Goal: Transaction & Acquisition: Purchase product/service

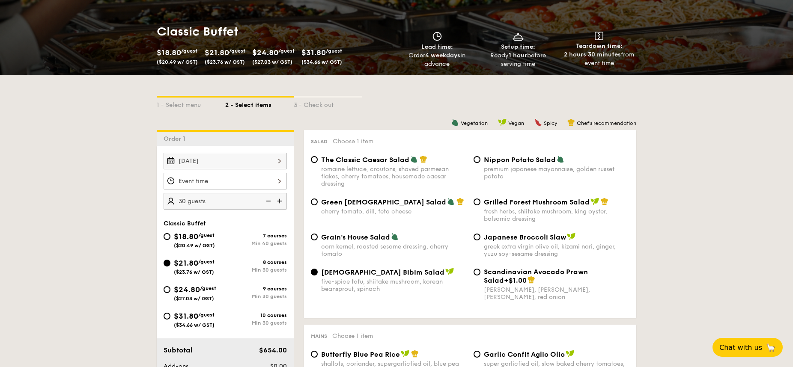
click at [206, 185] on div at bounding box center [225, 181] width 123 height 17
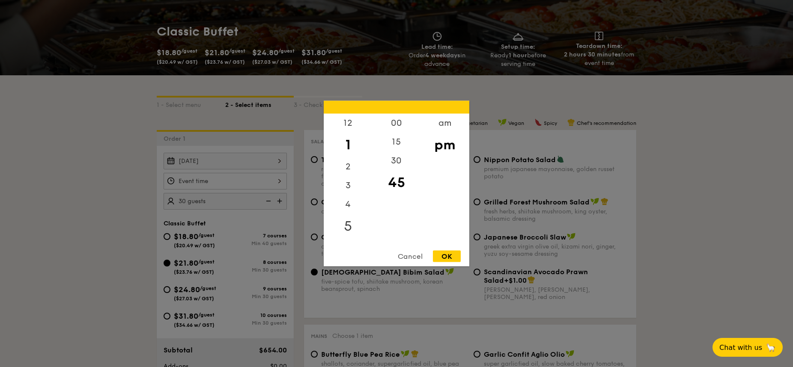
click at [349, 227] on div "5" at bounding box center [348, 226] width 48 height 25
click at [393, 167] on div "30" at bounding box center [396, 164] width 48 height 25
click at [451, 258] on div "OK" at bounding box center [447, 257] width 28 height 12
type input "5:30PM"
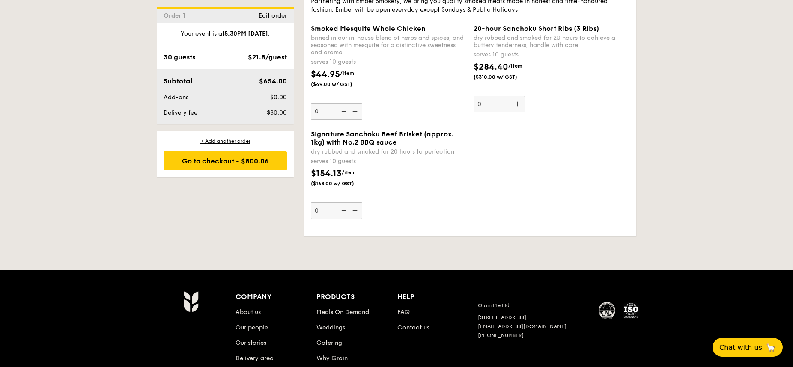
scroll to position [1875, 0]
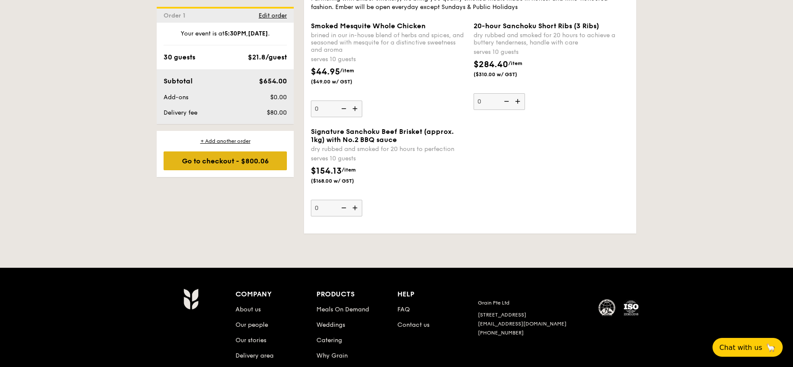
click at [215, 162] on div "Go to checkout - $800.06" at bounding box center [225, 161] width 123 height 19
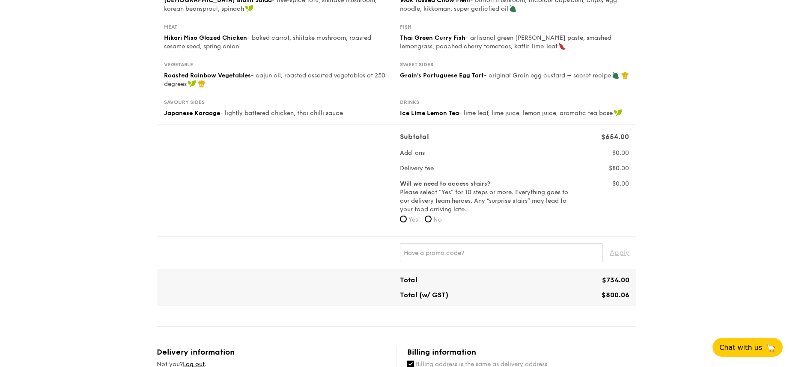
scroll to position [152, 0]
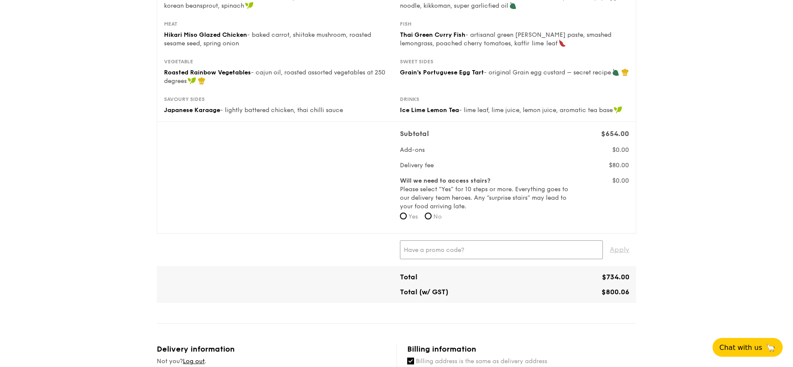
click at [467, 250] on input "text" at bounding box center [501, 250] width 203 height 19
type input "WELCOMEFEAST"
click at [627, 250] on span "Apply" at bounding box center [620, 250] width 20 height 19
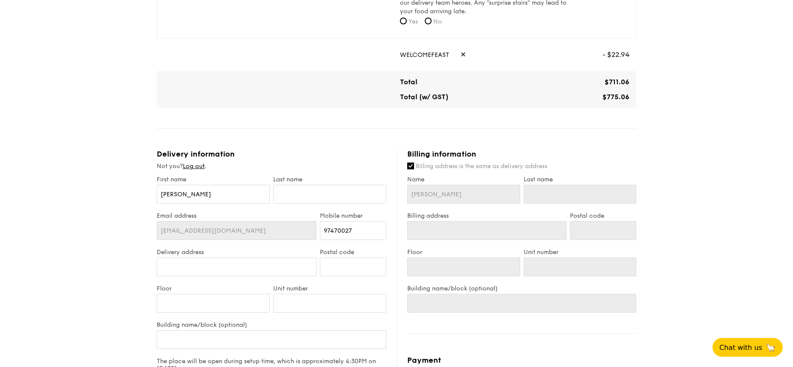
scroll to position [352, 0]
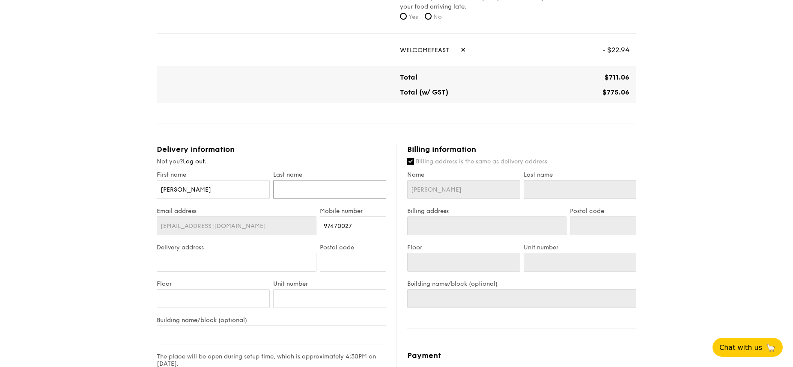
click at [310, 197] on input "text" at bounding box center [329, 189] width 113 height 19
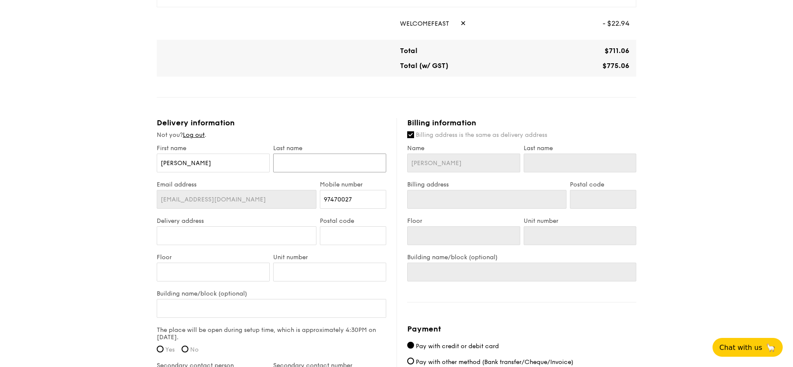
scroll to position [397, 0]
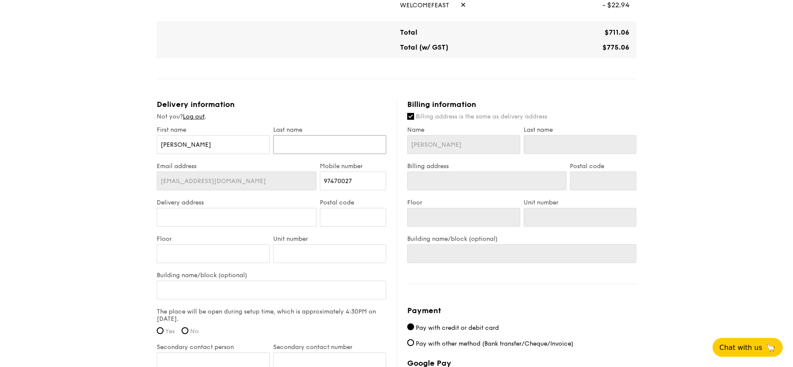
type input "M"
type input "Moey"
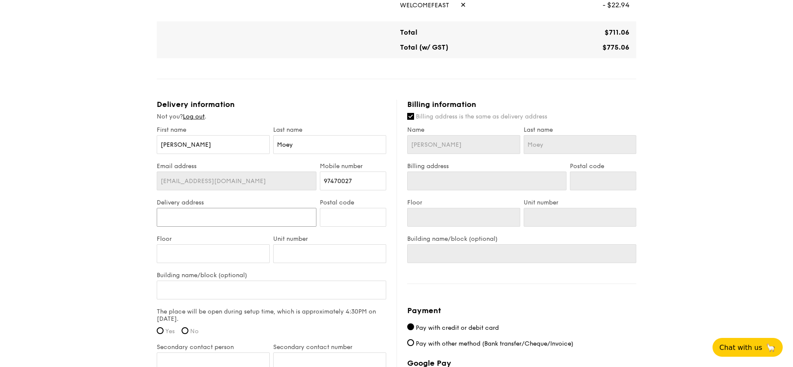
click at [261, 216] on input "Delivery address" at bounding box center [237, 217] width 160 height 19
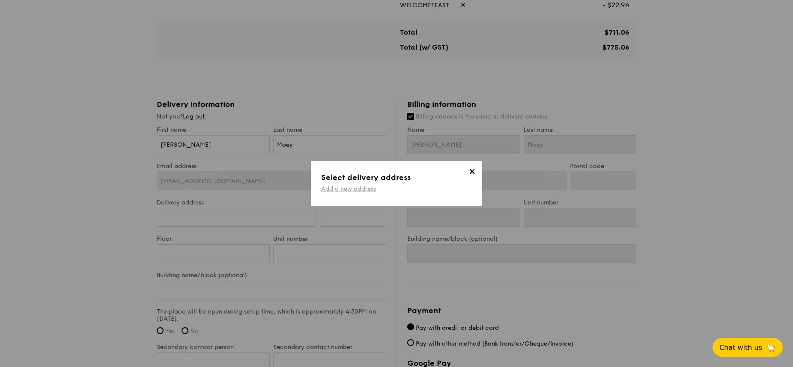
click at [359, 187] on link "Add a new address" at bounding box center [348, 188] width 55 height 7
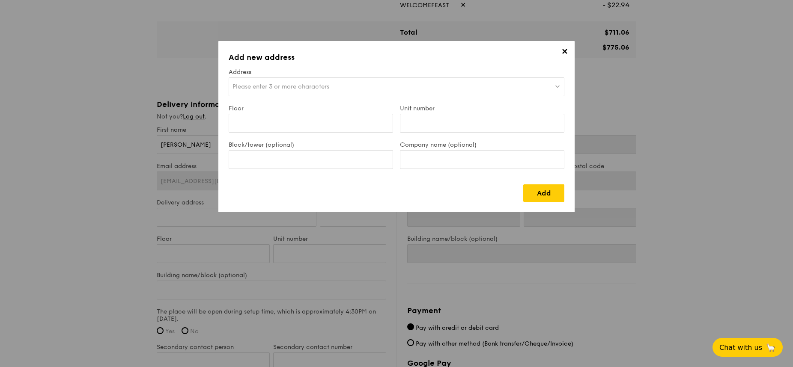
click at [311, 83] on span "Please enter 3 or more characters" at bounding box center [280, 86] width 97 height 7
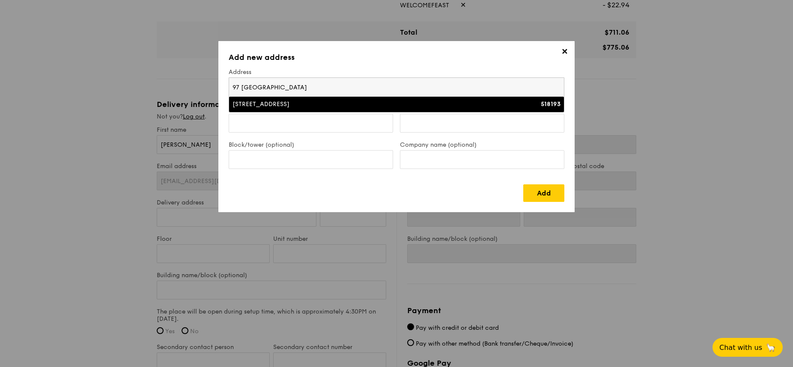
type input "97 pasir ris grove"
click at [303, 110] on li "97 Pasir Ris Grove 518193" at bounding box center [396, 104] width 335 height 15
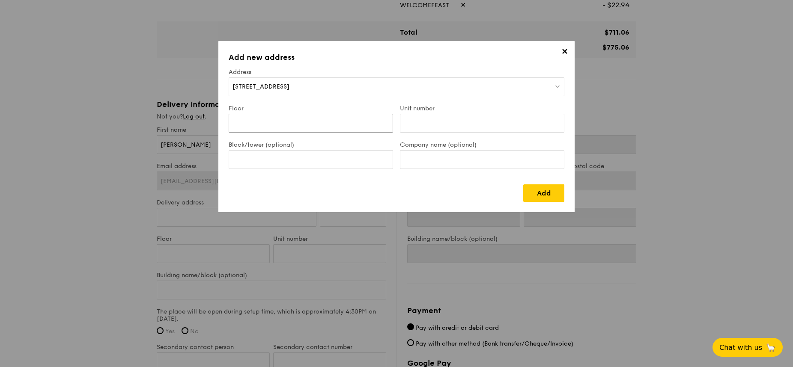
click at [278, 124] on input "Floor" at bounding box center [311, 123] width 164 height 19
type input "Ground Floor"
click at [346, 160] on input "Block/tower (optional)" at bounding box center [311, 159] width 164 height 19
click at [344, 85] on div "97 Pasir Ris Grove" at bounding box center [397, 86] width 336 height 19
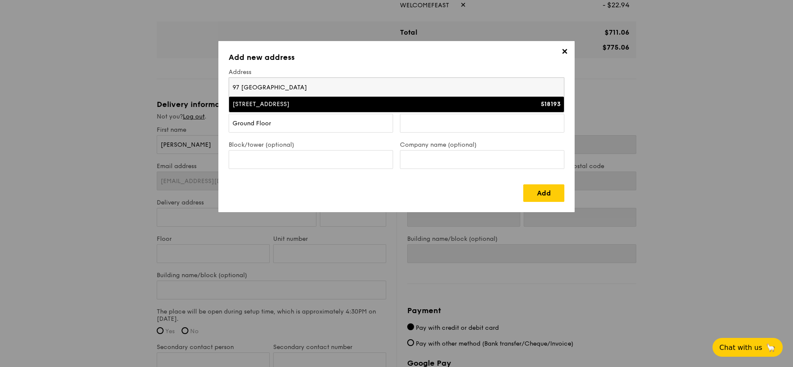
click at [344, 85] on input "97 pasir ris grove" at bounding box center [396, 87] width 335 height 19
click at [303, 138] on div "Floor Ground Floor" at bounding box center [310, 123] width 171 height 36
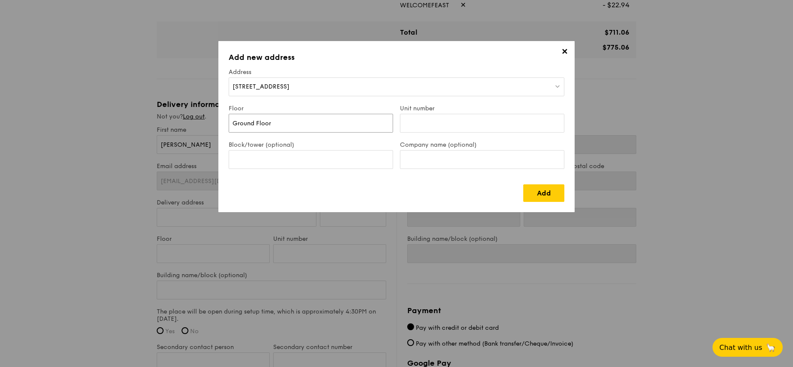
click at [309, 119] on input "Ground Floor" at bounding box center [311, 123] width 164 height 19
drag, startPoint x: 315, startPoint y: 122, endPoint x: 202, endPoint y: 117, distance: 113.1
click at [202, 117] on div "✕ Add new address Address 97 Pasir Ris Grove Floor Ground Floor Unit number Blo…" at bounding box center [396, 183] width 793 height 367
click at [260, 161] on input "Block/tower (optional)" at bounding box center [311, 159] width 164 height 19
type input "Function Room"
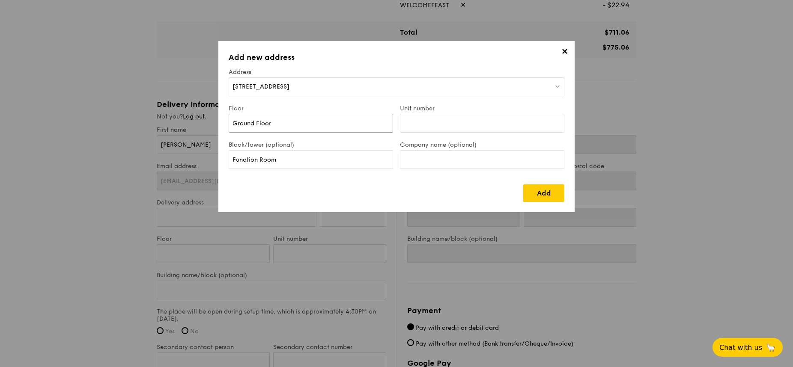
drag, startPoint x: 289, startPoint y: 126, endPoint x: 226, endPoint y: 122, distance: 63.0
click at [226, 122] on div "Floor Ground Floor" at bounding box center [310, 123] width 171 height 36
type input "NV Residences"
click at [539, 197] on link "Add" at bounding box center [543, 194] width 41 height 18
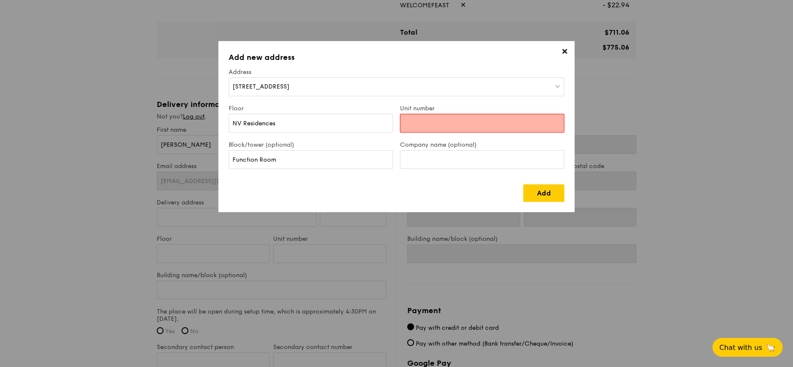
click at [440, 121] on input "Unit number" at bounding box center [482, 123] width 164 height 19
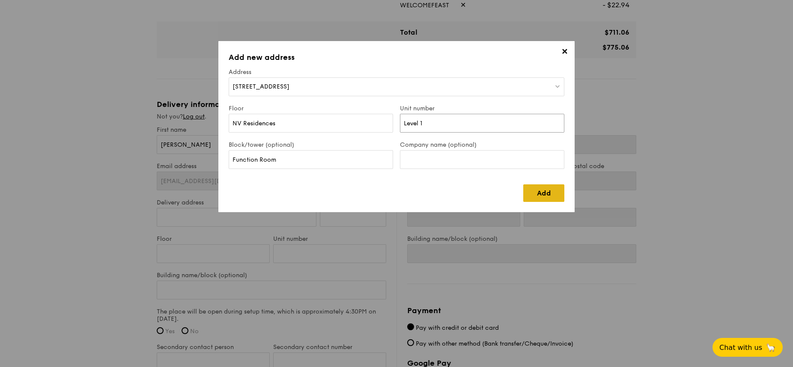
type input "Level 1"
click at [539, 190] on link "Add" at bounding box center [543, 194] width 41 height 18
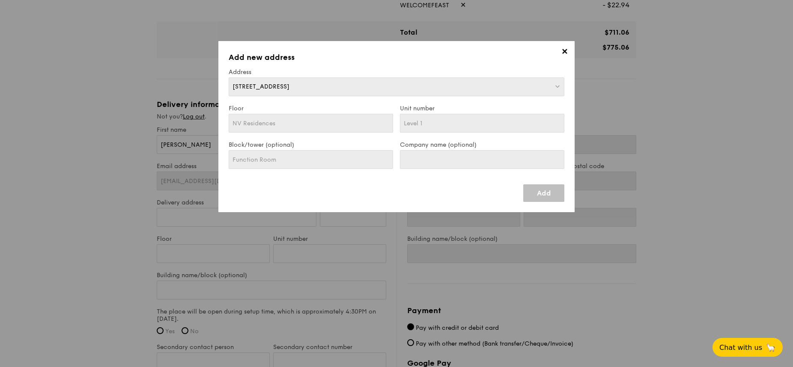
type input "97 Pasir Ris Grove"
type input "518193"
type input "NV Residences"
type input "Level 1"
type input "Function Room"
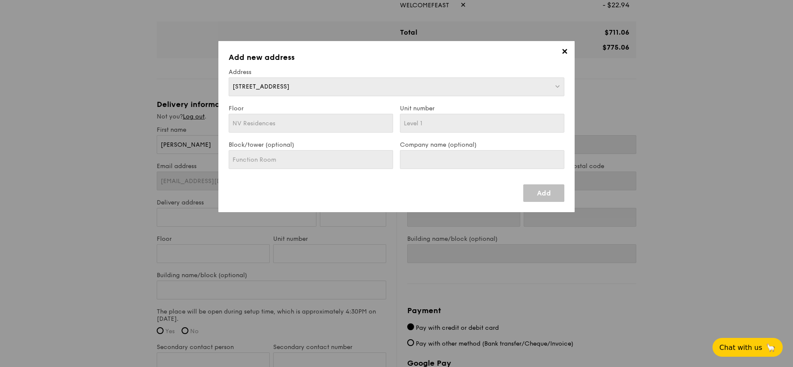
type input "97 Pasir Ris Grove"
type input "518193"
type input "NV Residences"
type input "Level 1"
type input "Function Room"
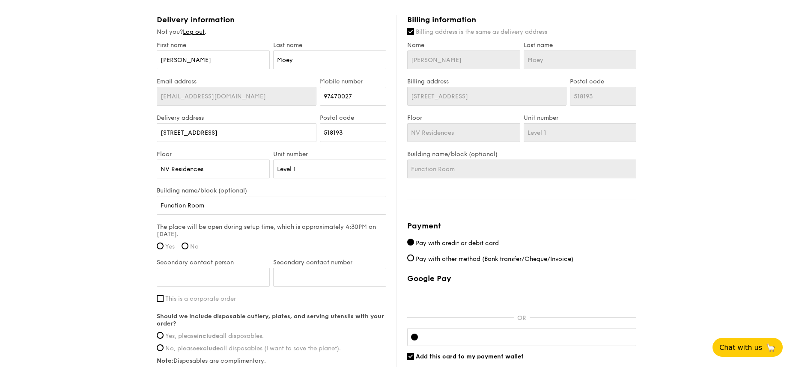
scroll to position [495, 0]
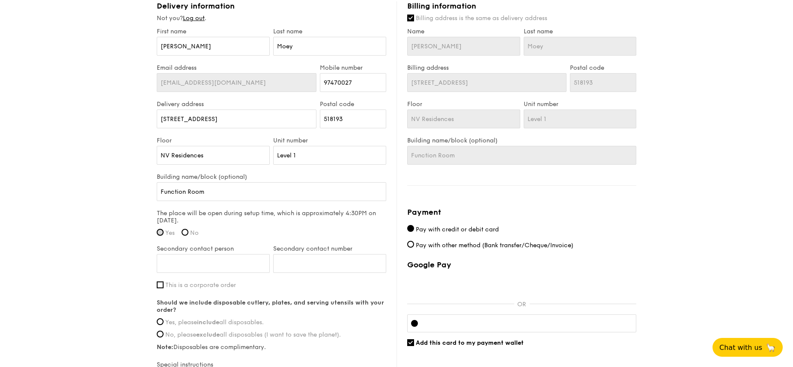
click at [160, 233] on input "Yes" at bounding box center [160, 232] width 7 height 7
radio input "true"
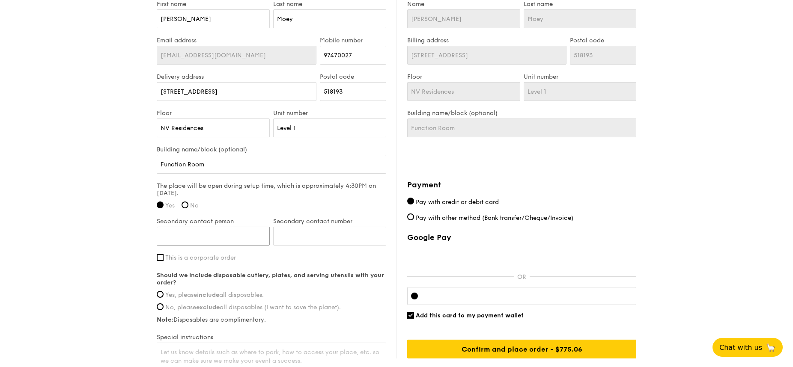
click at [197, 235] on input "Secondary contact person" at bounding box center [213, 236] width 113 height 19
type input "Joel Tan"
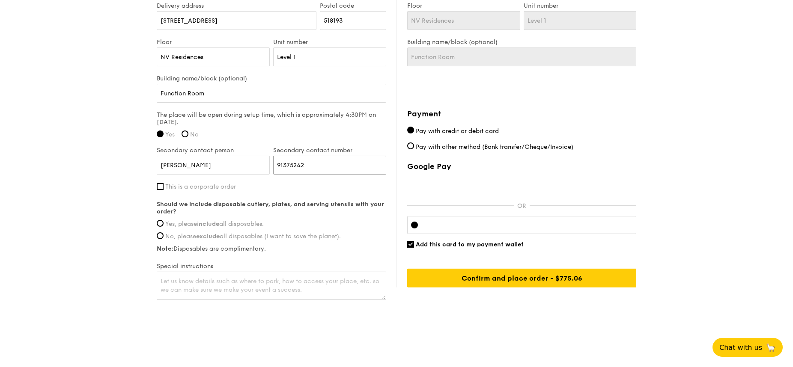
scroll to position [593, 0]
type input "91375242"
click at [199, 226] on span "Yes, please include all disposables." at bounding box center [214, 224] width 98 height 7
click at [164, 226] on input "Yes, please include all disposables." at bounding box center [160, 223] width 7 height 7
radio input "true"
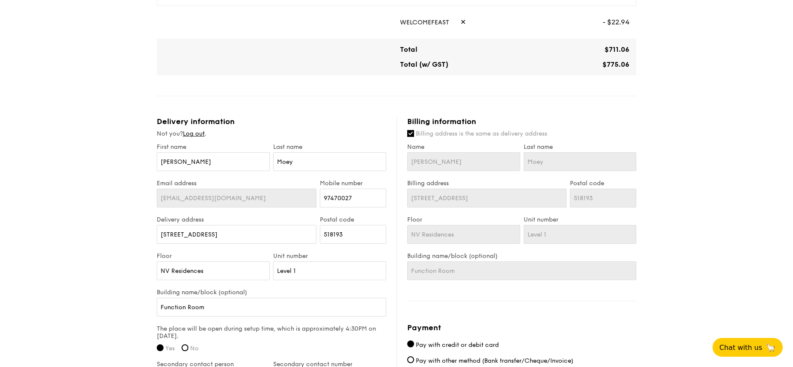
scroll to position [378, 0]
click at [445, 140] on div "Billing address is the same as delivery address Name Amanda Last name Moey Bill…" at bounding box center [521, 206] width 229 height 151
click at [409, 134] on input "Billing address is the same as delivery address" at bounding box center [410, 135] width 7 height 7
checkbox input "false"
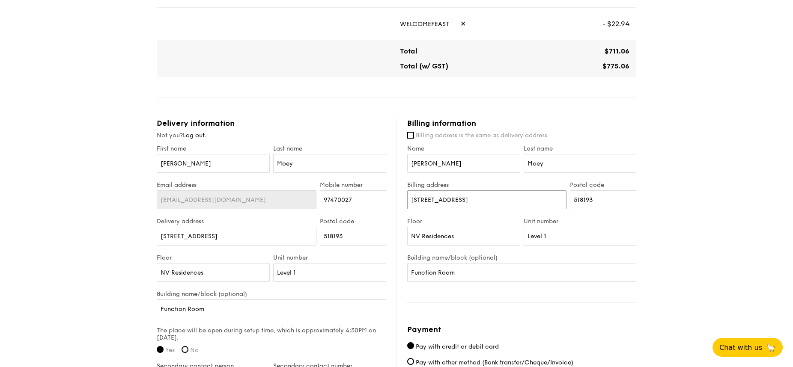
drag, startPoint x: 474, startPoint y: 204, endPoint x: 352, endPoint y: 204, distance: 121.6
click at [352, 204] on div "Delivery information Not you? Log out . First name Amanda Last name Moey Email …" at bounding box center [397, 318] width 480 height 399
drag, startPoint x: 508, startPoint y: 203, endPoint x: 382, endPoint y: 201, distance: 126.3
click at [382, 201] on div "Delivery information Not you? Log out . First name Amanda Last name Moey Email …" at bounding box center [397, 318] width 480 height 399
type input "525B Pasir Ris St 51"
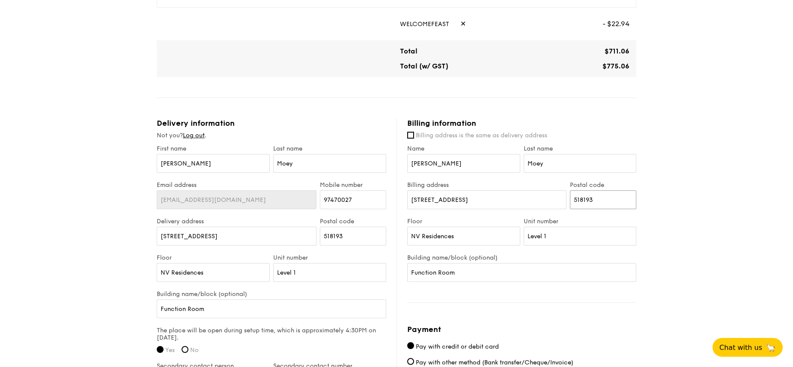
click at [632, 197] on input "518193" at bounding box center [603, 200] width 66 height 19
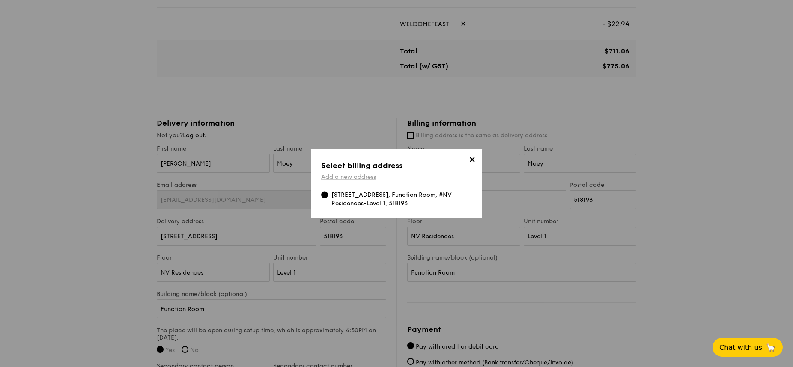
click at [350, 177] on link "Add a new address" at bounding box center [348, 176] width 55 height 7
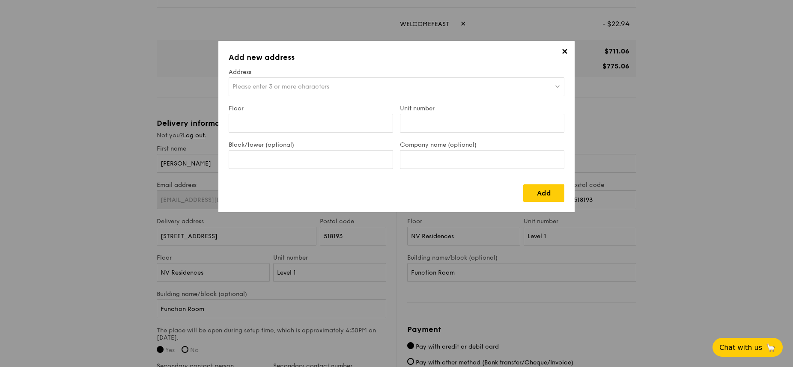
click at [276, 86] on span "Please enter 3 or more characters" at bounding box center [280, 86] width 97 height 7
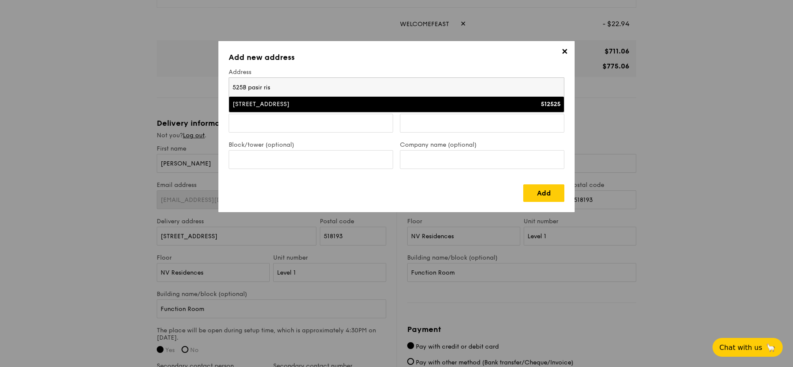
type input "525B pasir ris"
click at [274, 106] on div "525B Pasir Ris Street 51" at bounding box center [355, 104] width 246 height 9
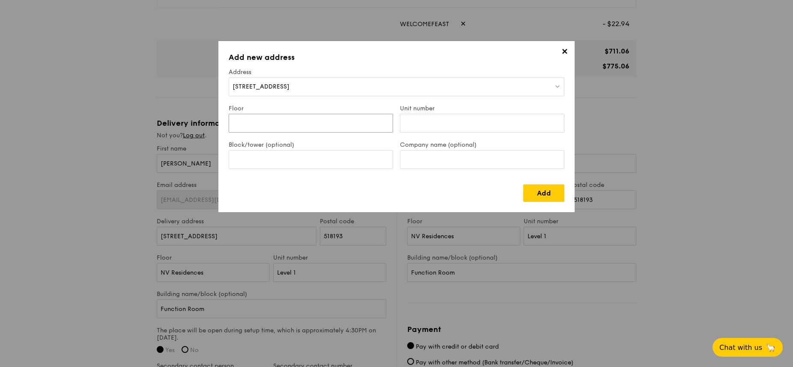
click at [280, 118] on input "Floor" at bounding box center [311, 123] width 164 height 19
type input "09"
type input "569"
click at [542, 199] on link "Add" at bounding box center [543, 194] width 41 height 18
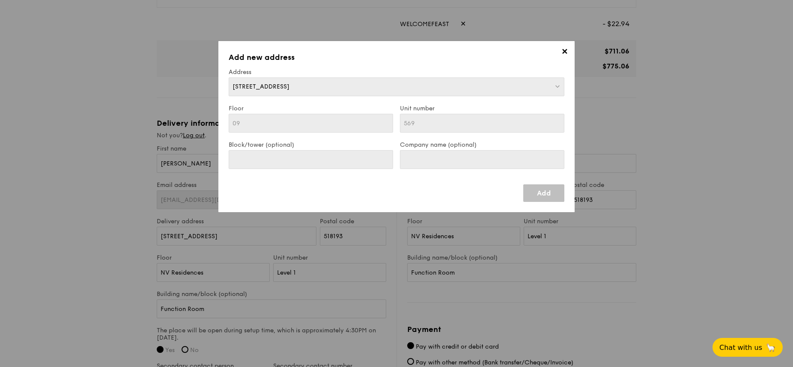
type input "525B Pasir Ris Street 51"
type input "512525"
type input "09"
type input "569"
type input "525B Pasir Ris Street 51"
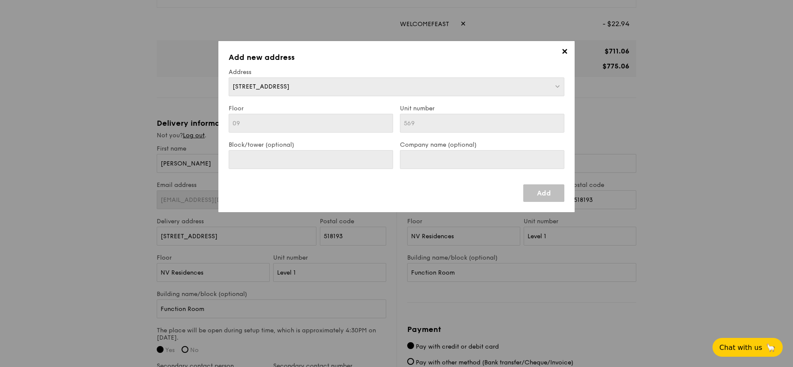
type input "512525"
type input "09"
type input "569"
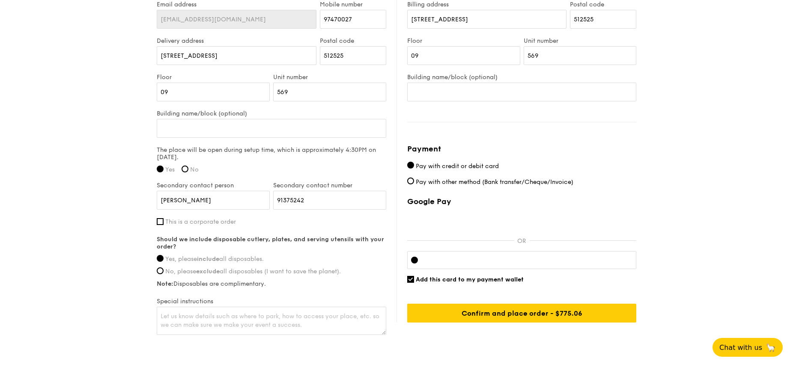
scroll to position [580, 0]
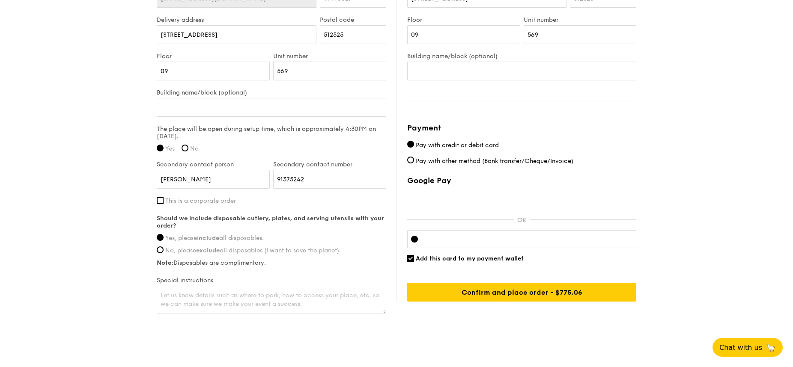
click at [520, 243] on iframe at bounding box center [529, 239] width 208 height 7
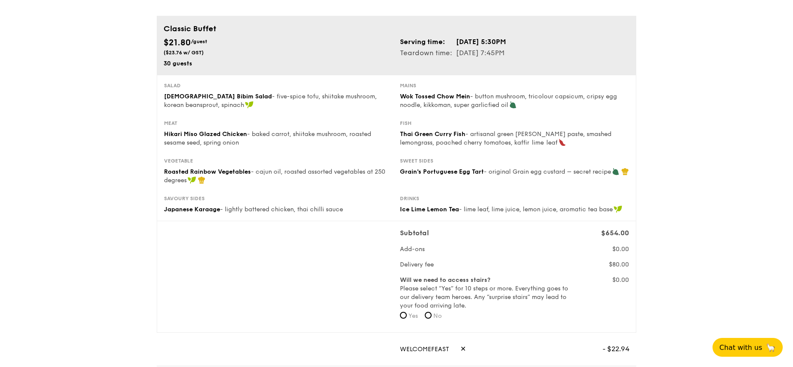
scroll to position [56, 0]
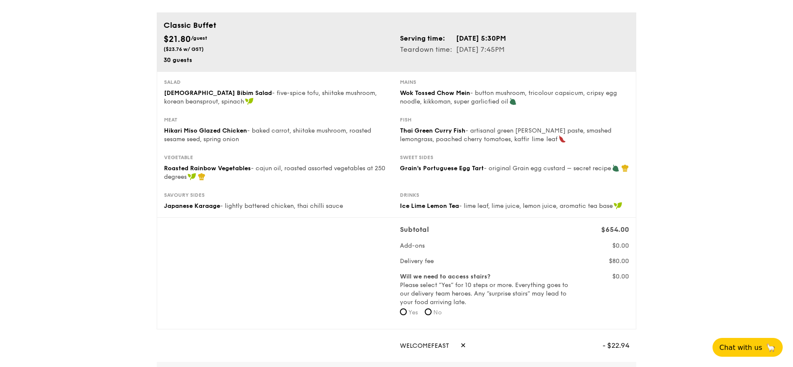
click at [434, 312] on label "No" at bounding box center [433, 313] width 17 height 9
click at [432, 312] on input "No" at bounding box center [428, 312] width 7 height 7
radio input "true"
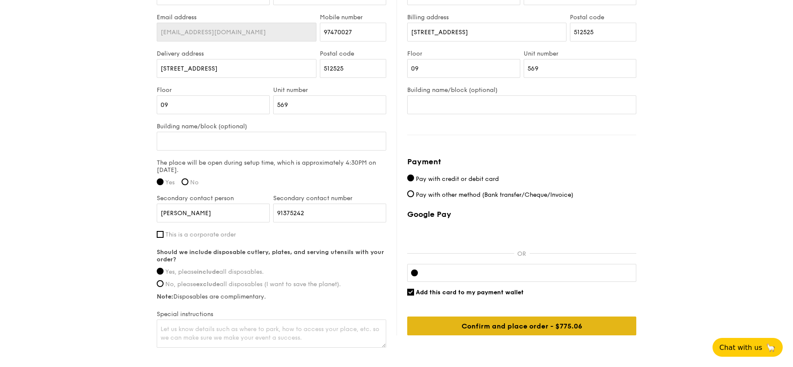
scroll to position [597, 0]
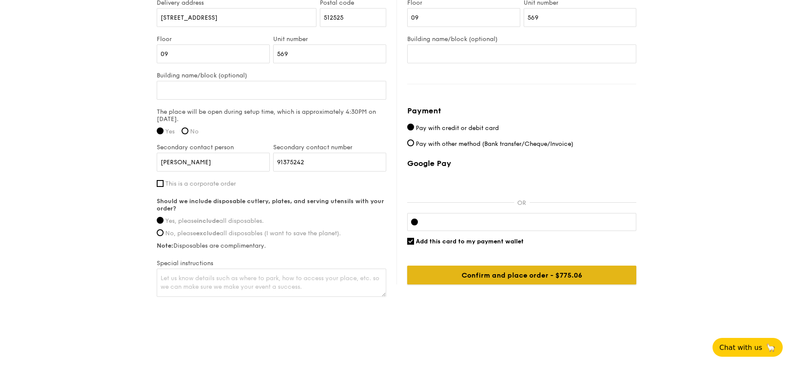
click at [506, 277] on input "Confirm and place order - $800.06" at bounding box center [521, 275] width 229 height 19
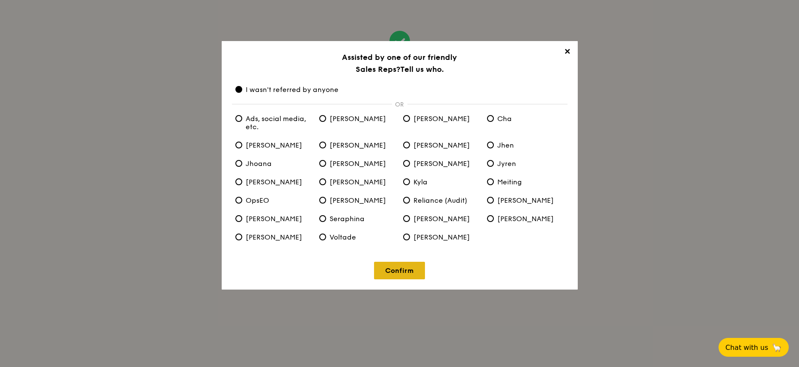
click at [410, 270] on link "Confirm" at bounding box center [399, 271] width 51 height 18
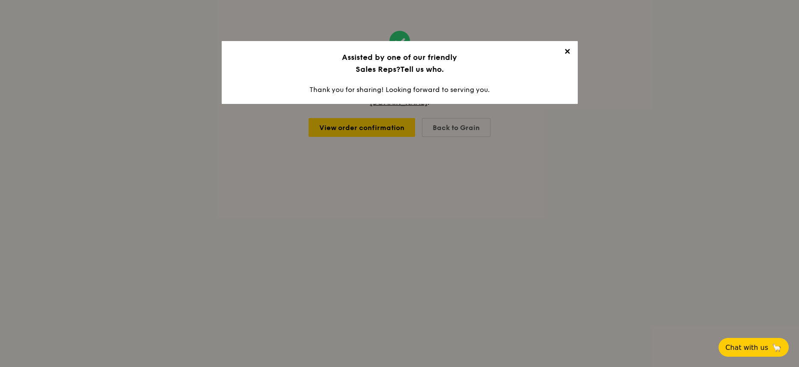
click at [563, 51] on span "✕" at bounding box center [568, 53] width 12 height 12
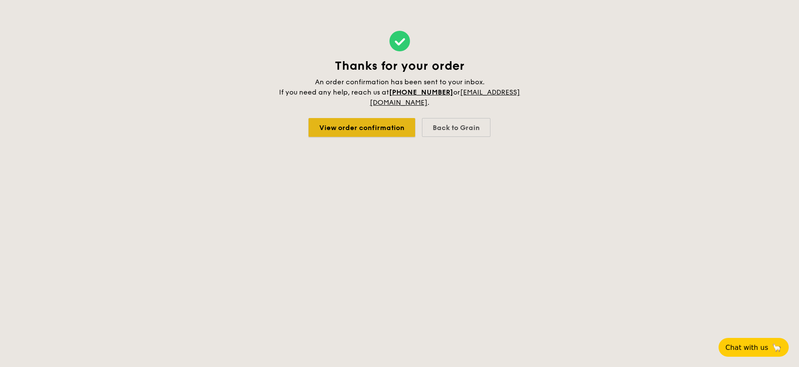
click at [380, 128] on link "View order confirmation" at bounding box center [362, 127] width 107 height 19
click at [449, 132] on div "Back to Grain" at bounding box center [456, 127] width 69 height 19
select select
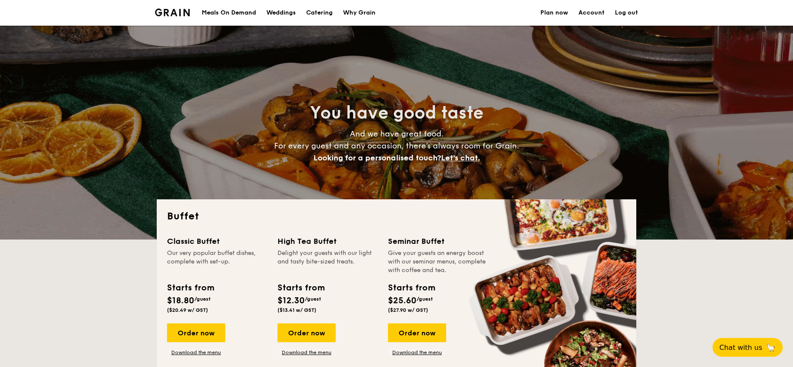
click at [590, 12] on link "Account" at bounding box center [591, 13] width 26 height 26
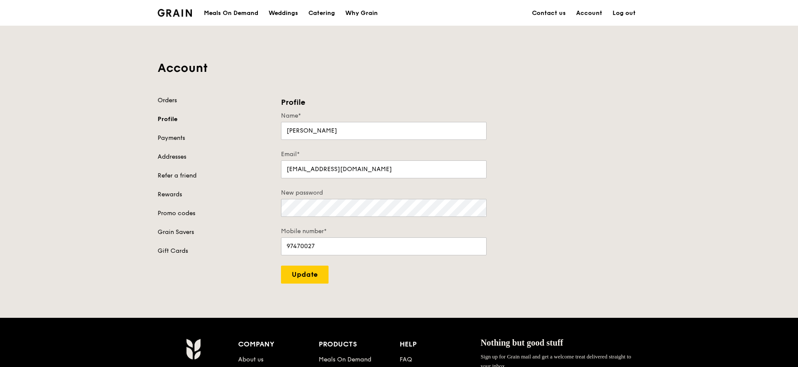
click at [172, 98] on link "Orders" at bounding box center [214, 100] width 113 height 9
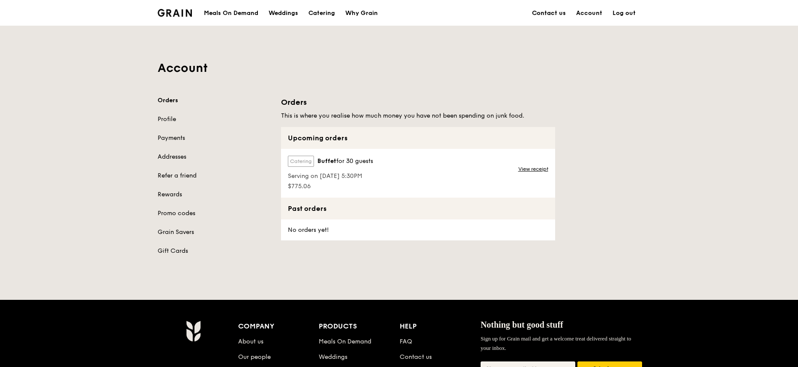
click at [553, 8] on link "Contact us" at bounding box center [549, 13] width 44 height 26
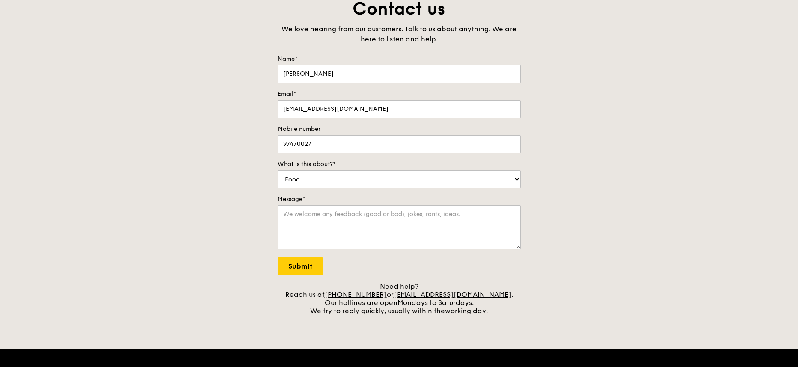
scroll to position [71, 0]
